Goal: Information Seeking & Learning: Find specific page/section

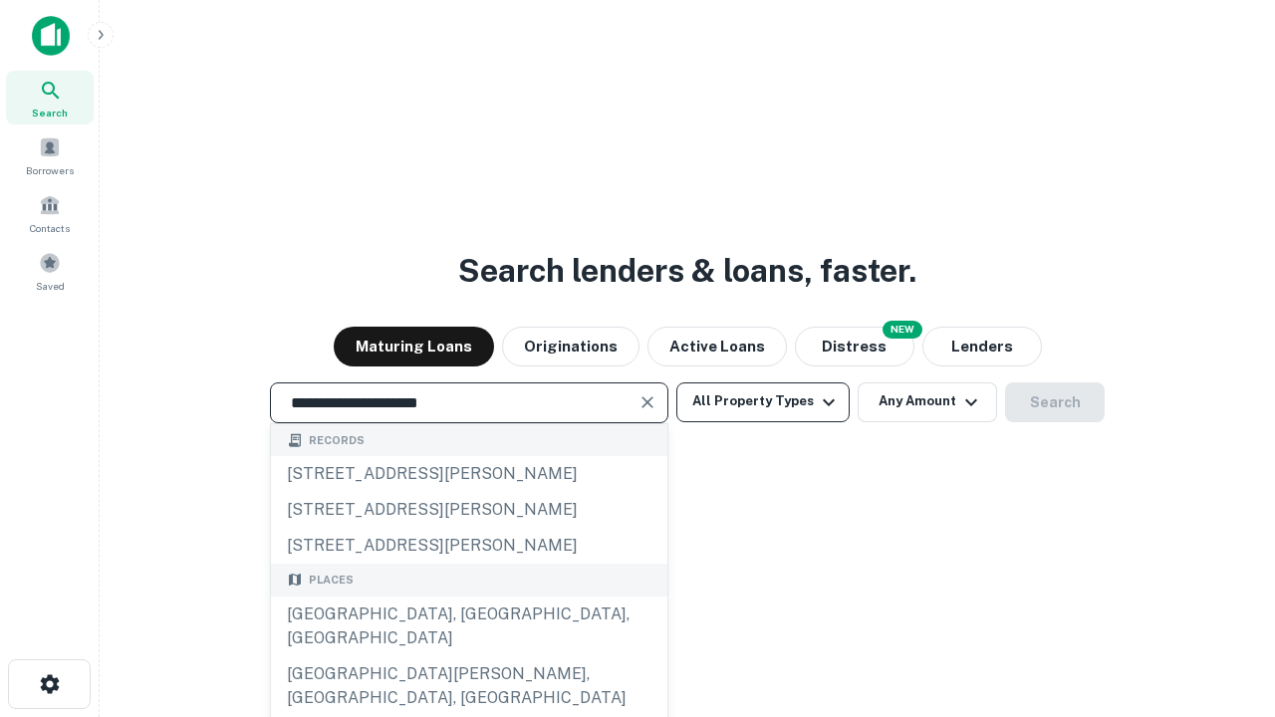
click at [468, 657] on div "[GEOGRAPHIC_DATA], [GEOGRAPHIC_DATA], [GEOGRAPHIC_DATA]" at bounding box center [469, 627] width 397 height 60
type input "**********"
click at [763, 402] on button "All Property Types" at bounding box center [763, 403] width 173 height 40
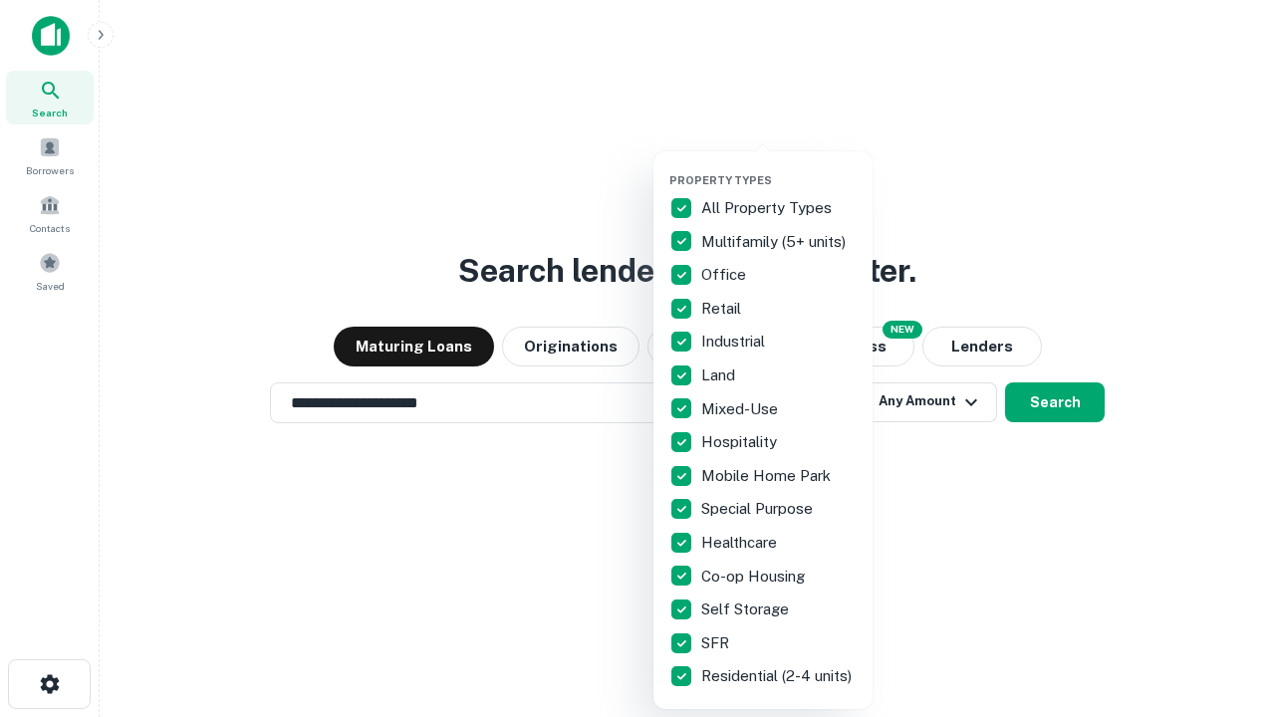
click at [779, 167] on button "button" at bounding box center [779, 167] width 219 height 1
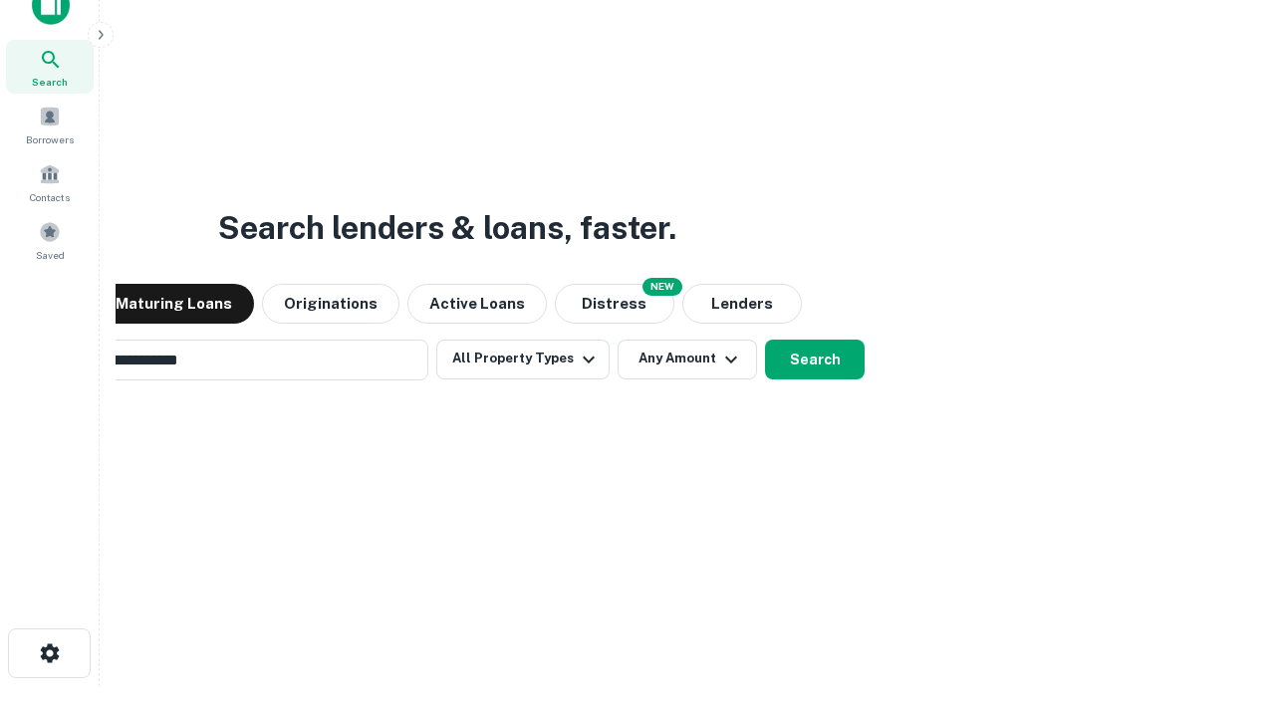
scroll to position [143, 564]
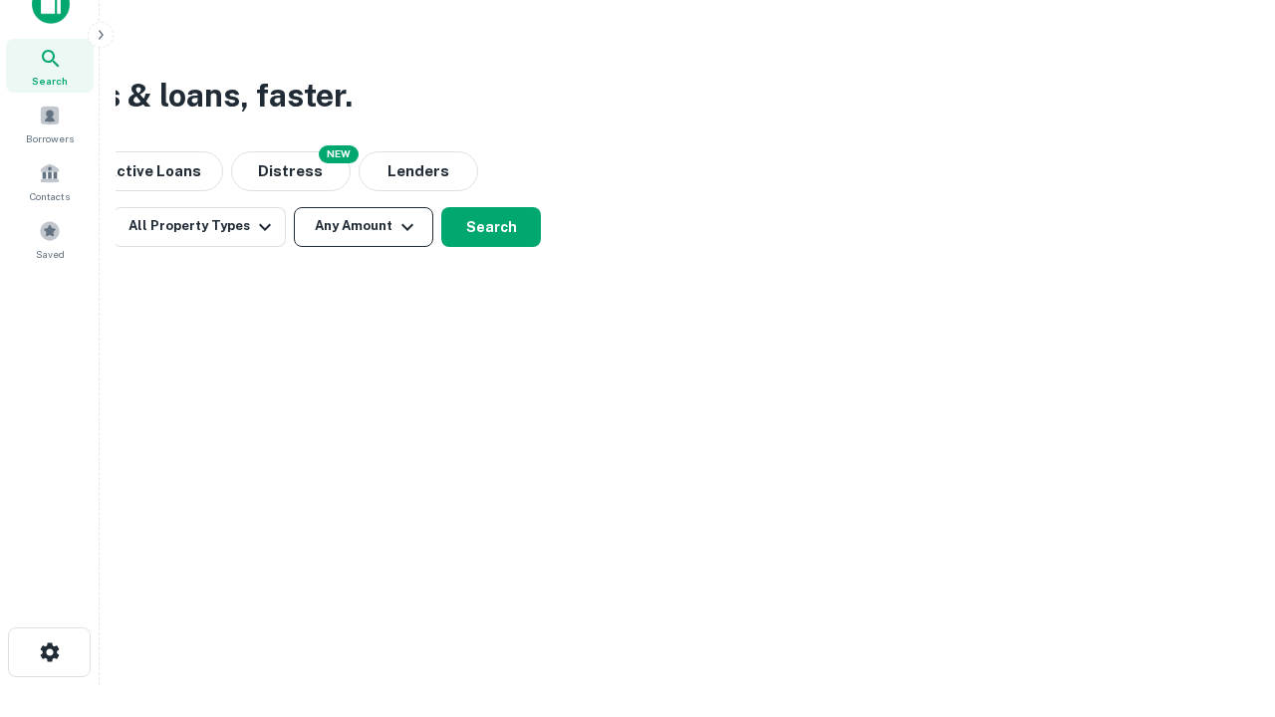
click at [364, 226] on button "Any Amount" at bounding box center [364, 227] width 140 height 40
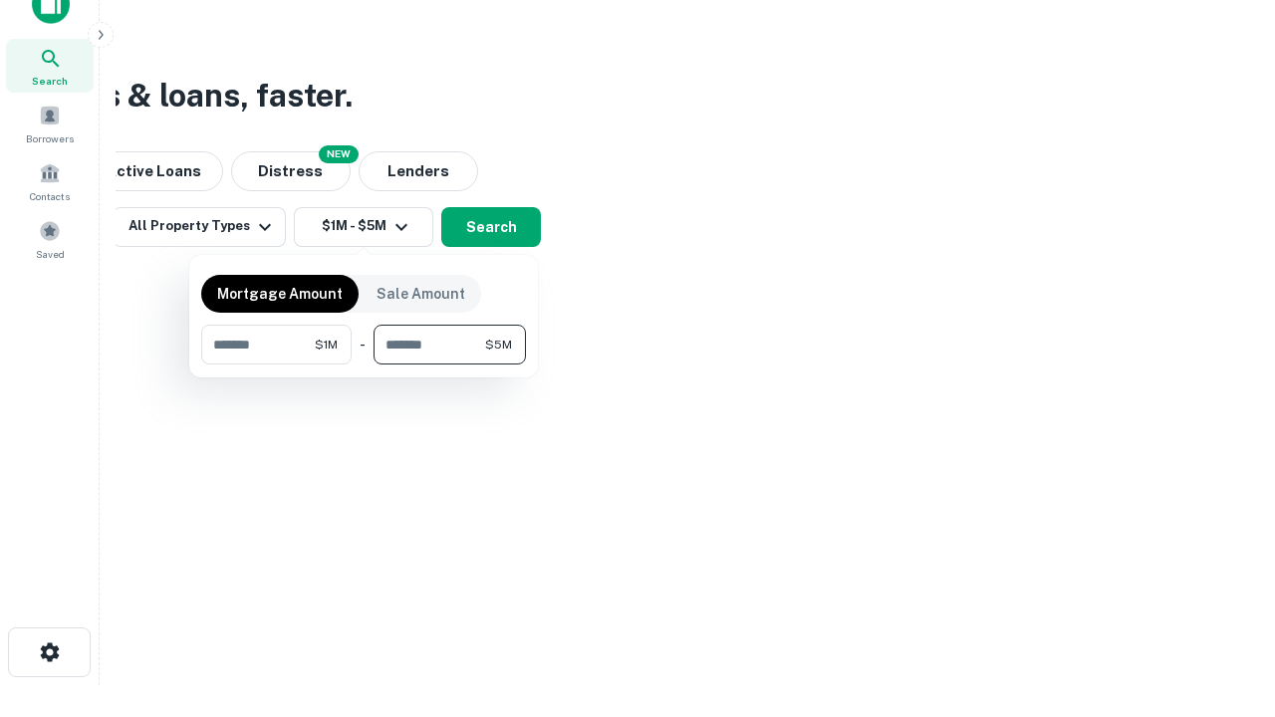
type input "*******"
click at [364, 365] on button "button" at bounding box center [363, 365] width 325 height 1
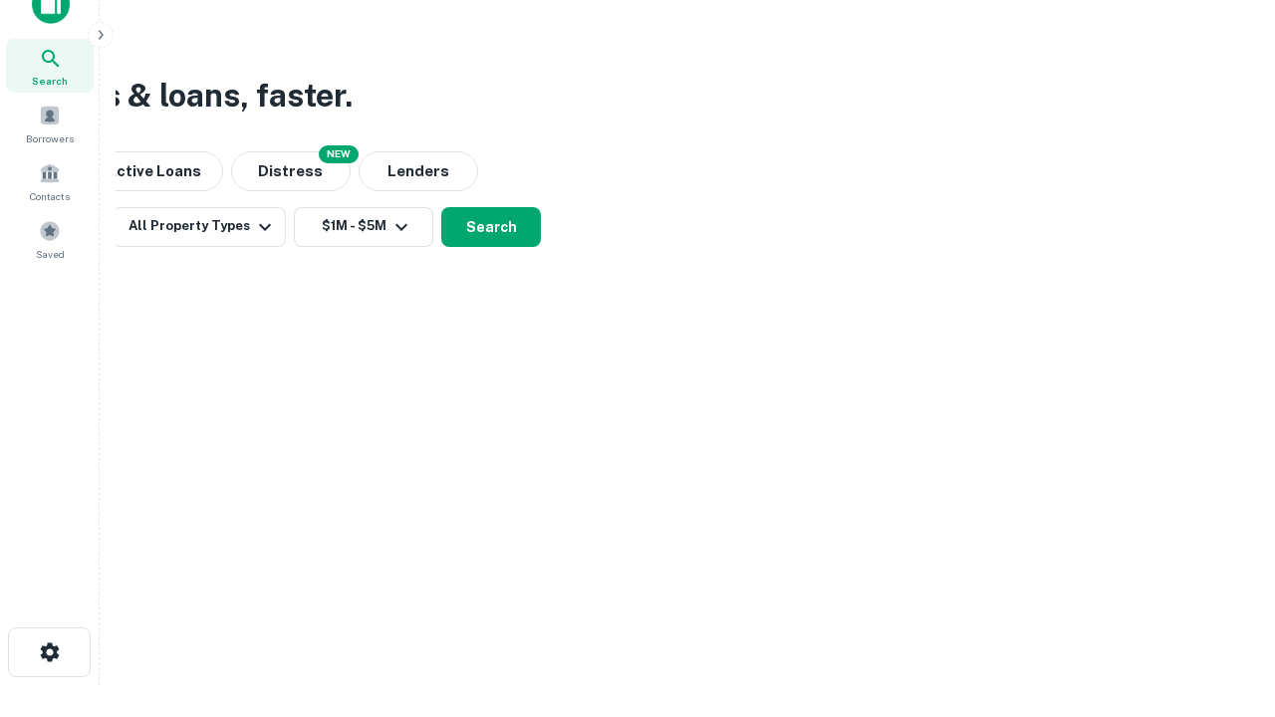
scroll to position [12, 368]
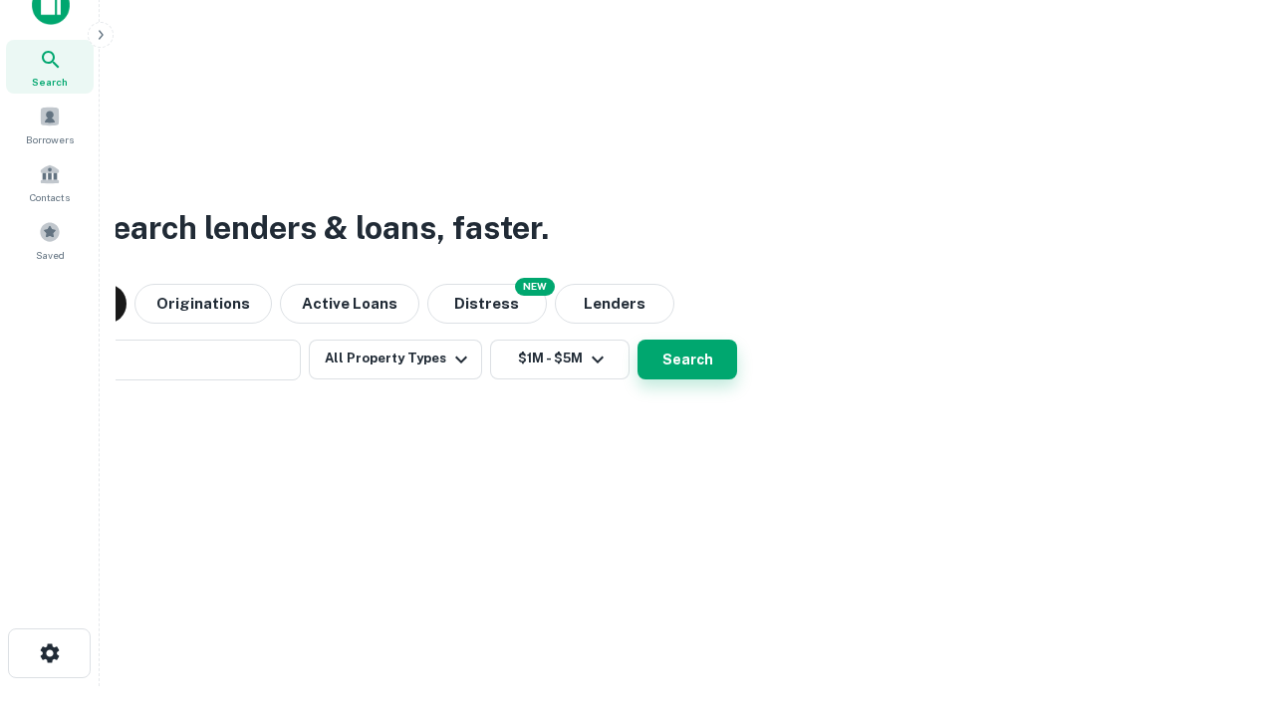
click at [638, 340] on button "Search" at bounding box center [688, 360] width 100 height 40
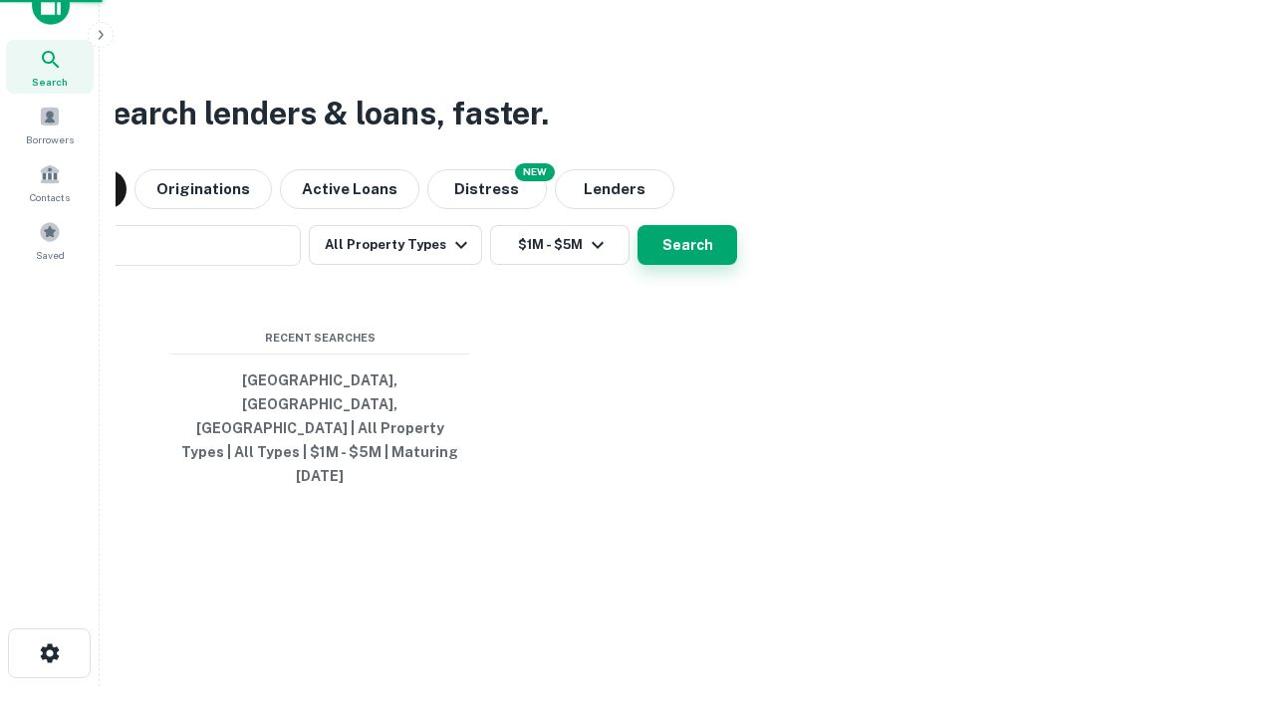
scroll to position [53, 564]
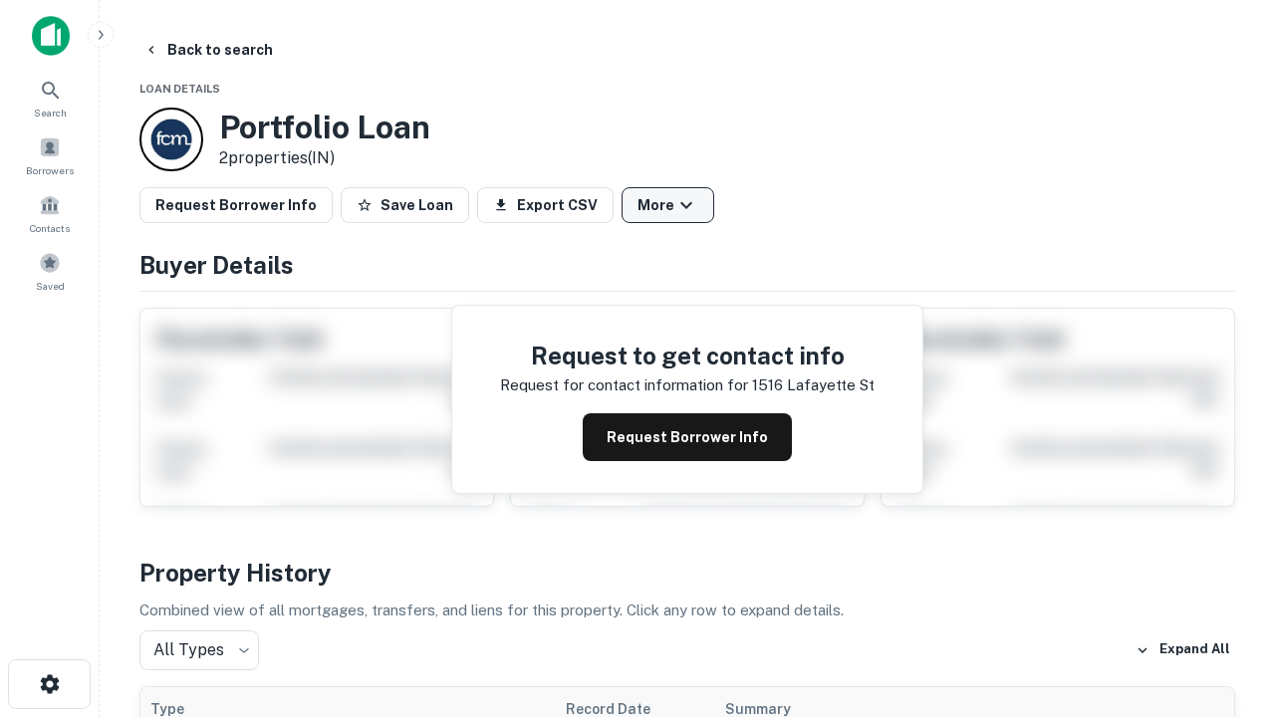
click at [668, 205] on button "More" at bounding box center [668, 205] width 93 height 36
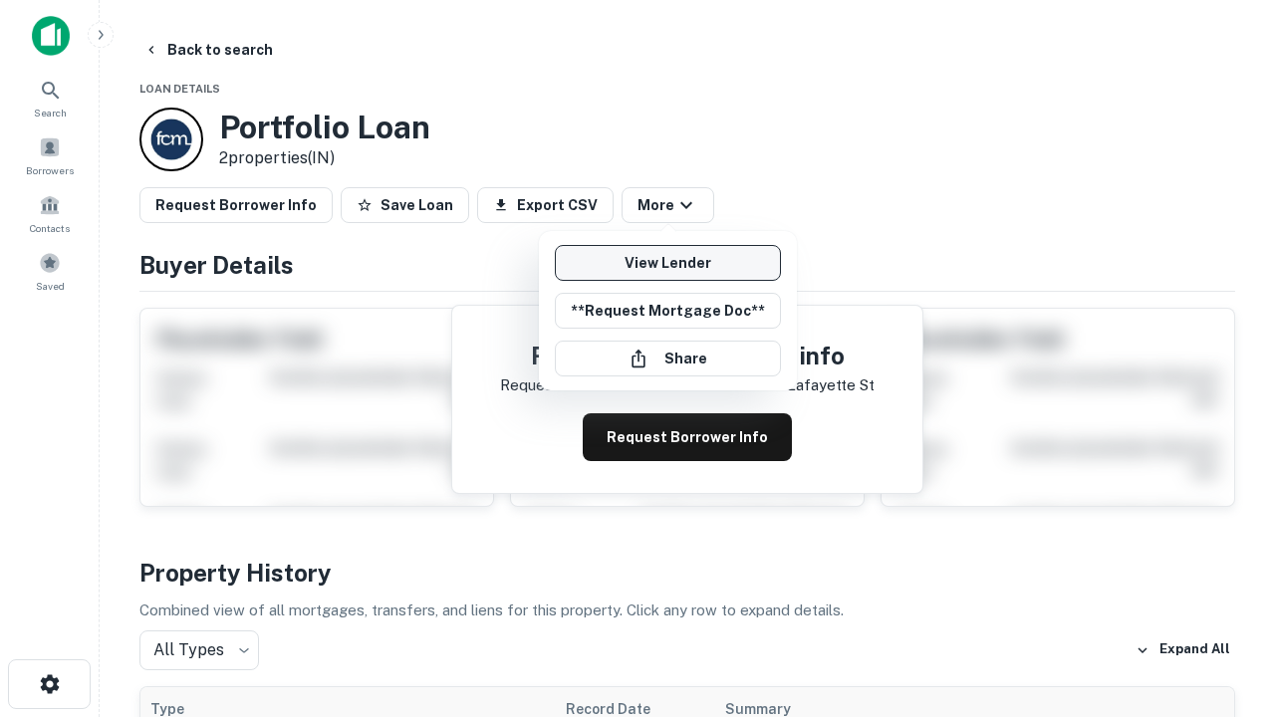
click at [668, 263] on link "View Lender" at bounding box center [668, 263] width 226 height 36
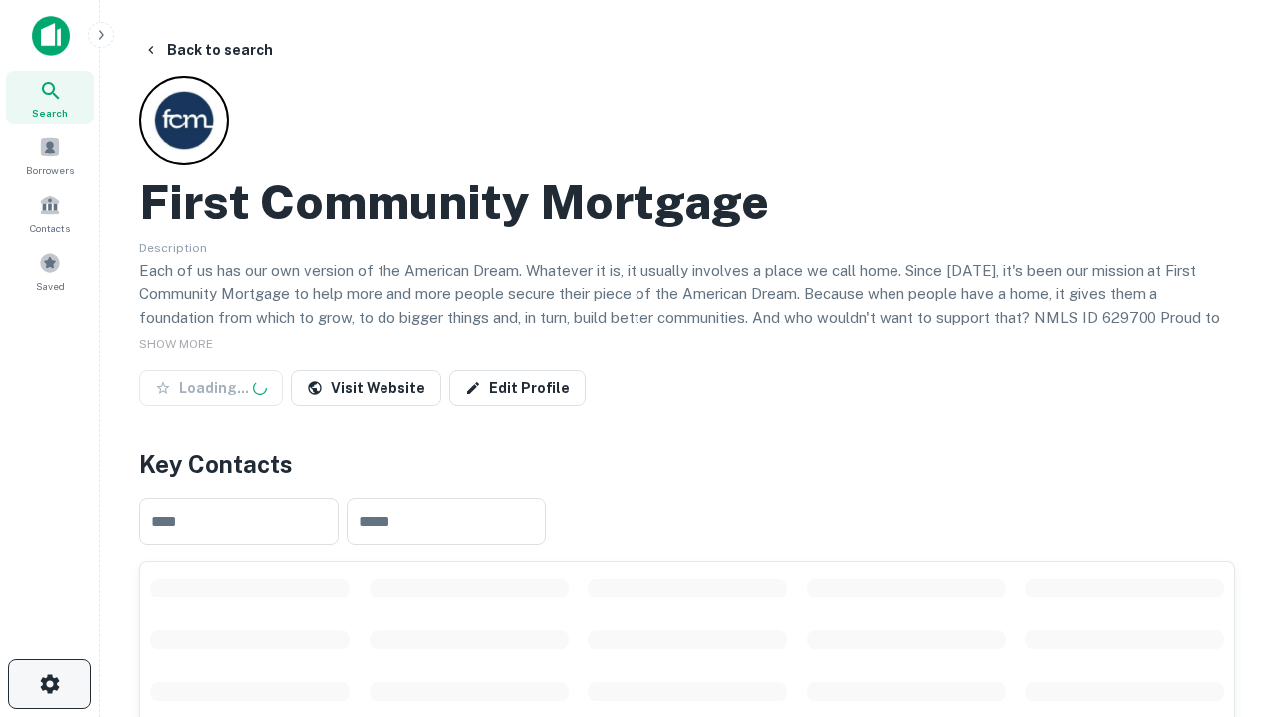
click at [49, 685] on icon "button" at bounding box center [50, 685] width 24 height 24
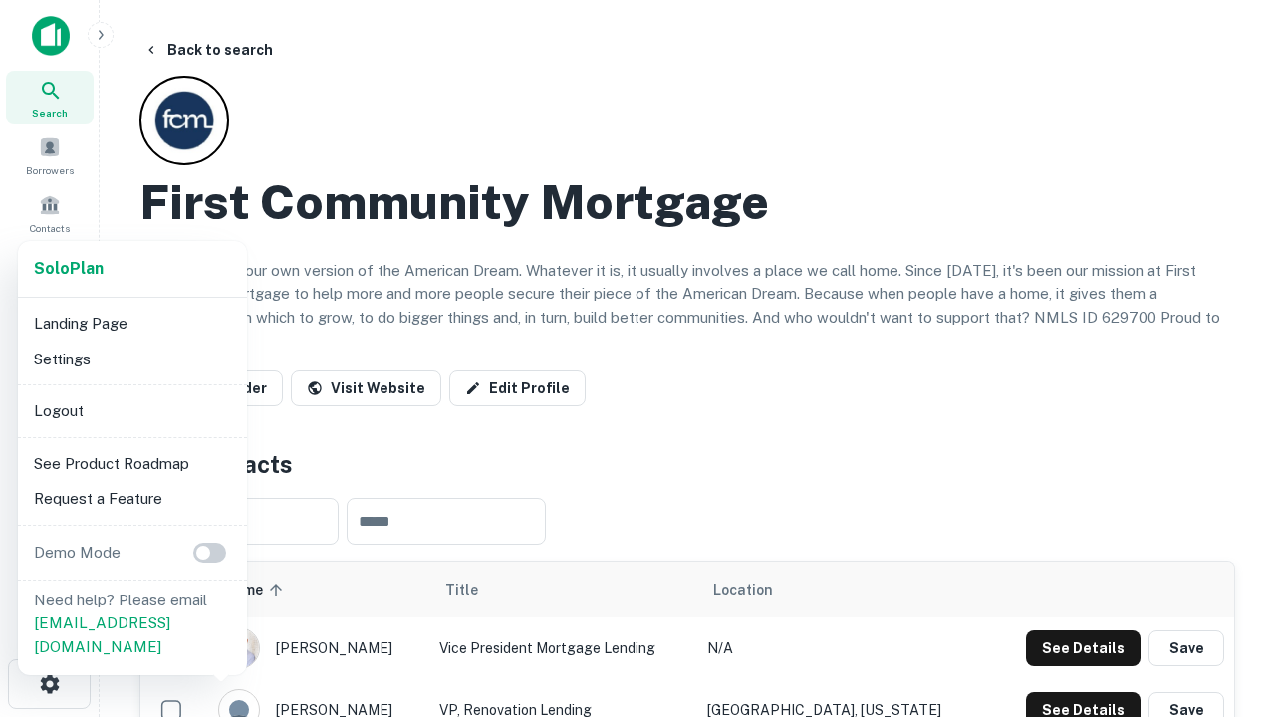
click at [132, 411] on li "Logout" at bounding box center [132, 412] width 213 height 36
